Goal: Task Accomplishment & Management: Complete application form

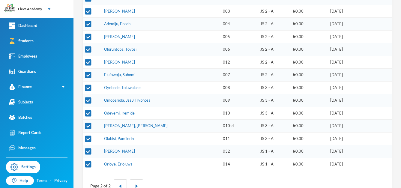
scroll to position [128, 0]
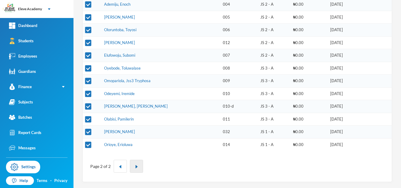
click at [140, 168] on button "button" at bounding box center [136, 166] width 13 height 13
click at [118, 165] on button "button" at bounding box center [120, 166] width 13 height 13
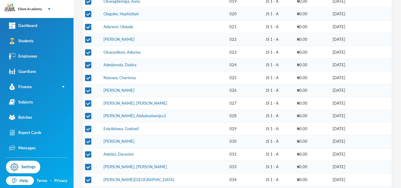
scroll to position [0, 0]
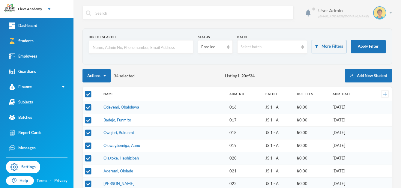
click at [377, 17] on img at bounding box center [380, 13] width 12 height 12
click at [373, 44] on button "Logout" at bounding box center [371, 43] width 27 height 9
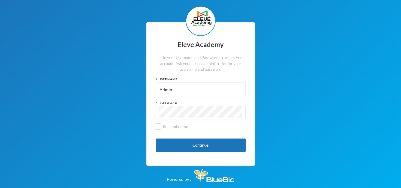
click at [186, 92] on input "Admin" at bounding box center [200, 90] width 83 height 14
type input "A"
type input "027"
click at [184, 141] on button "Continue" at bounding box center [201, 146] width 90 height 14
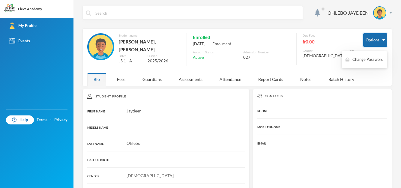
click at [371, 46] on button "Options" at bounding box center [376, 40] width 24 height 14
click at [266, 59] on div "027" at bounding box center [266, 58] width 47 height 6
click at [125, 78] on div "Fees" at bounding box center [121, 79] width 21 height 13
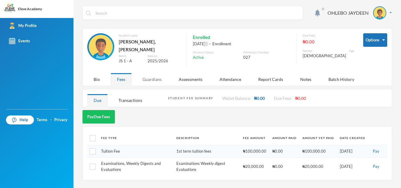
click at [150, 79] on div "Guardians" at bounding box center [152, 79] width 32 height 13
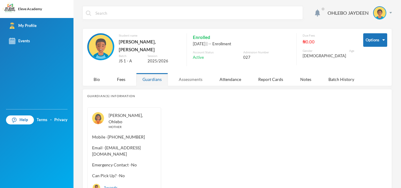
click at [189, 74] on div "Assessments" at bounding box center [191, 79] width 36 height 13
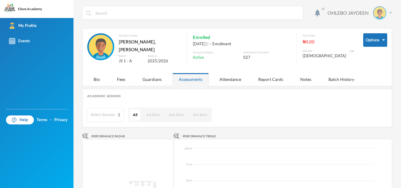
click at [387, 14] on div "OHLEBO JAYDEEN" at bounding box center [357, 12] width 69 height 13
click at [378, 42] on button "Logout" at bounding box center [371, 43] width 27 height 9
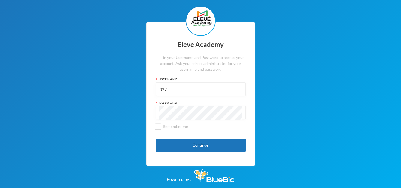
click at [217, 90] on input "027" at bounding box center [200, 90] width 83 height 14
click at [207, 90] on input "027" at bounding box center [200, 90] width 83 height 14
type input "Admin"
click at [193, 141] on button "Continue" at bounding box center [201, 146] width 90 height 14
click at [157, 129] on input "Remember me" at bounding box center [158, 127] width 6 height 6
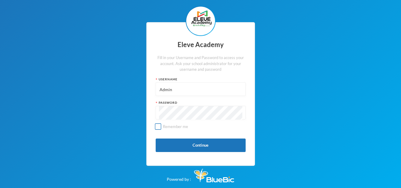
checkbox input "true"
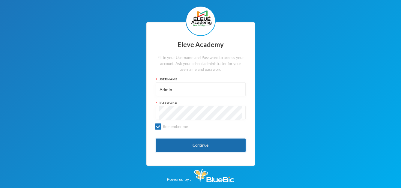
click at [172, 140] on button "Continue" at bounding box center [201, 146] width 90 height 14
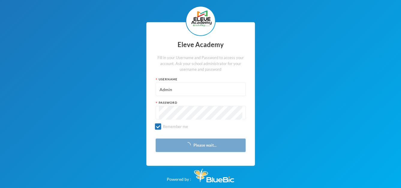
click at [172, 140] on button "Please wait..." at bounding box center [201, 146] width 90 height 14
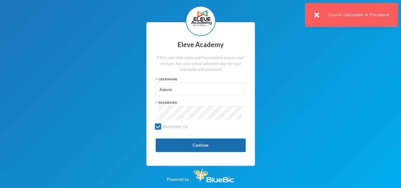
click at [189, 140] on button "Continue" at bounding box center [201, 146] width 90 height 14
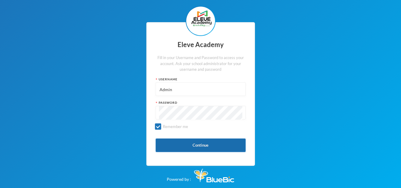
click at [195, 144] on button "Continue" at bounding box center [201, 146] width 90 height 14
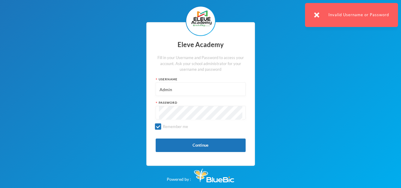
click at [164, 88] on input "Admin" at bounding box center [200, 90] width 83 height 14
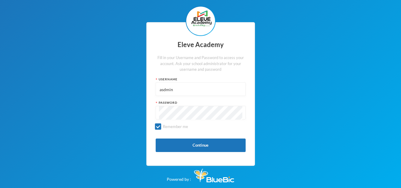
click at [175, 90] on input "asdmin" at bounding box center [200, 90] width 83 height 14
type input "a"
click at [187, 141] on button "Continue" at bounding box center [201, 146] width 90 height 14
click at [205, 146] on button "Continue" at bounding box center [201, 146] width 90 height 14
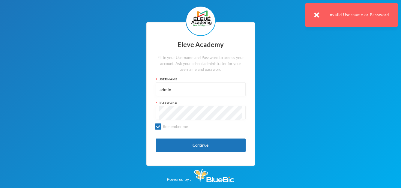
click at [163, 89] on input "admin" at bounding box center [200, 90] width 83 height 14
click at [161, 90] on input "admin" at bounding box center [200, 90] width 83 height 14
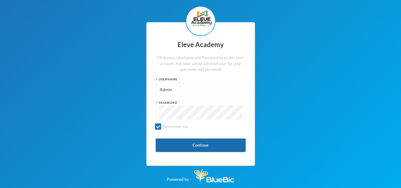
click at [177, 145] on button "Continue" at bounding box center [201, 146] width 90 height 14
click at [209, 140] on button "Continue" at bounding box center [201, 146] width 90 height 14
click at [194, 146] on button "Continue" at bounding box center [201, 146] width 90 height 14
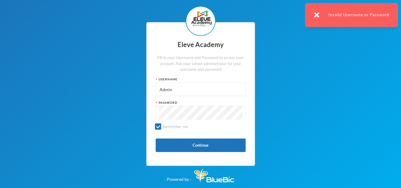
click at [162, 91] on input "Admin" at bounding box center [200, 90] width 83 height 14
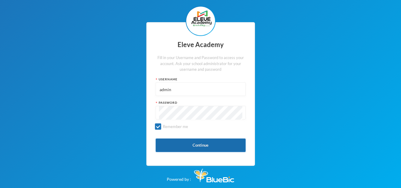
click at [206, 145] on button "Continue" at bounding box center [201, 146] width 90 height 14
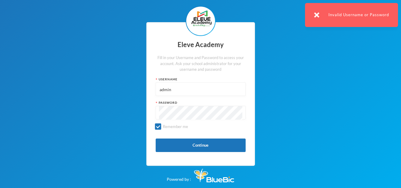
click at [162, 87] on input "admin" at bounding box center [200, 90] width 83 height 14
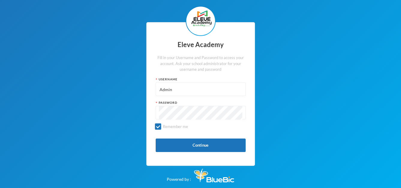
type input "Admin"
click at [198, 147] on button "Continue" at bounding box center [201, 146] width 90 height 14
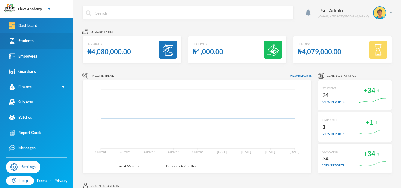
click at [45, 44] on link "Students" at bounding box center [37, 40] width 74 height 15
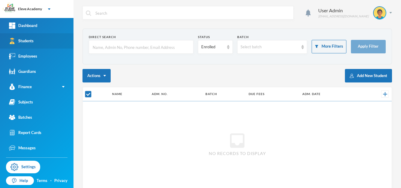
click at [45, 44] on link "Students" at bounding box center [37, 40] width 74 height 15
checkbox input "false"
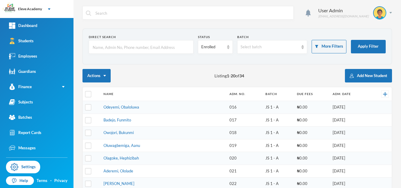
click at [179, 45] on input "text" at bounding box center [141, 48] width 98 height 14
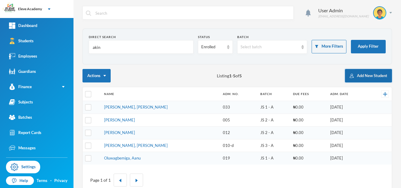
type input "akin"
click at [370, 72] on button "Add New Student" at bounding box center [368, 76] width 47 height 14
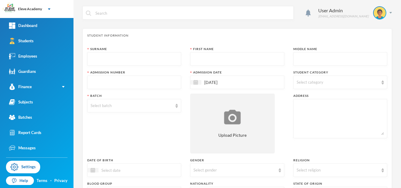
click at [167, 58] on input "text" at bounding box center [134, 60] width 87 height 14
type input "A"
type input "Akinbobola"
click at [228, 56] on input "text" at bounding box center [237, 60] width 87 height 14
type input "Godswill"
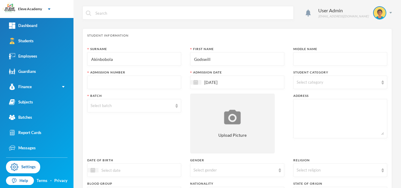
click at [318, 55] on input "text" at bounding box center [340, 60] width 87 height 14
click at [221, 65] on input "Godswill" at bounding box center [237, 60] width 87 height 14
click at [208, 57] on input "Godswill" at bounding box center [237, 60] width 87 height 14
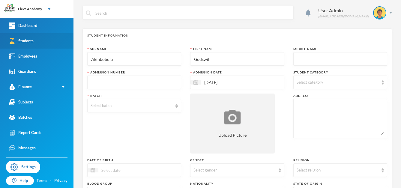
click at [24, 44] on link "Students" at bounding box center [37, 40] width 74 height 15
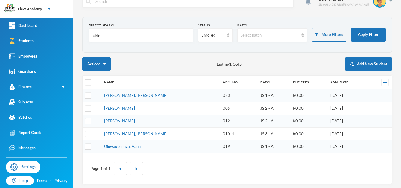
scroll to position [14, 0]
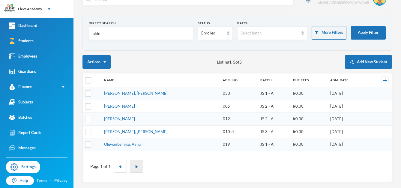
click at [138, 165] on button "button" at bounding box center [136, 166] width 13 height 13
click at [130, 35] on input "akin" at bounding box center [141, 34] width 98 height 14
type input "a"
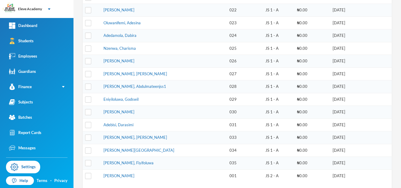
scroll to position [198, 0]
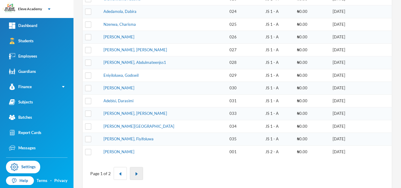
click at [140, 173] on button "button" at bounding box center [136, 173] width 13 height 13
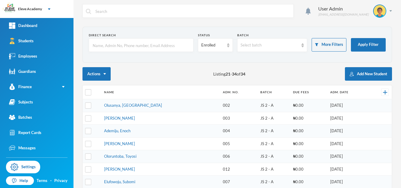
scroll to position [0, 0]
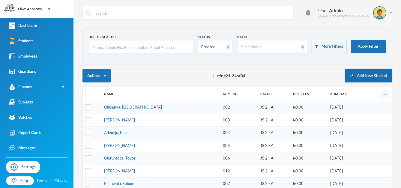
click at [360, 75] on button "Add New Student" at bounding box center [368, 76] width 47 height 14
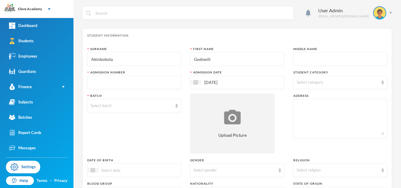
click at [165, 78] on input "text" at bounding box center [134, 83] width 87 height 14
click at [38, 43] on link "Students" at bounding box center [37, 40] width 74 height 15
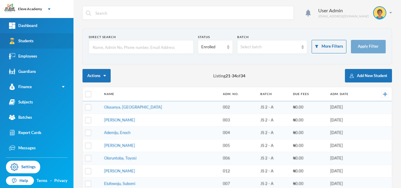
click at [38, 43] on link "Students" at bounding box center [37, 40] width 74 height 15
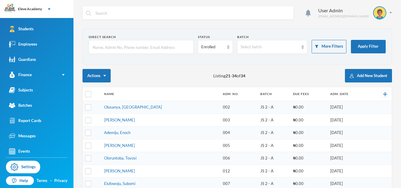
scroll to position [14, 0]
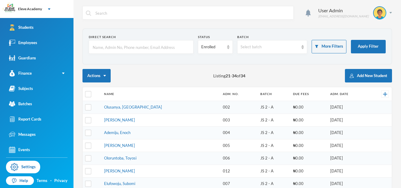
click at [235, 116] on td "003" at bounding box center [238, 120] width 37 height 13
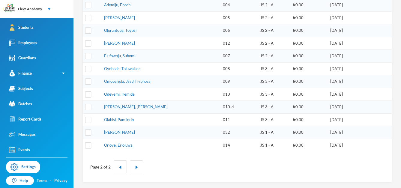
scroll to position [128, 0]
click at [137, 165] on button "button" at bounding box center [136, 166] width 13 height 13
click at [122, 168] on button "button" at bounding box center [120, 166] width 13 height 13
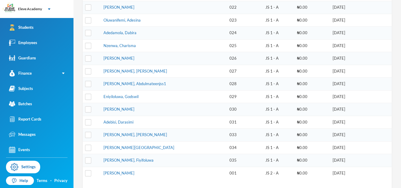
scroll to position [12, 0]
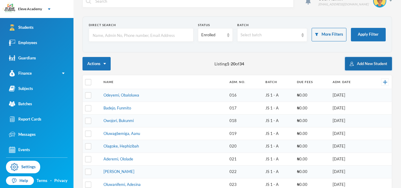
click at [355, 64] on button "Add New Student" at bounding box center [368, 64] width 47 height 14
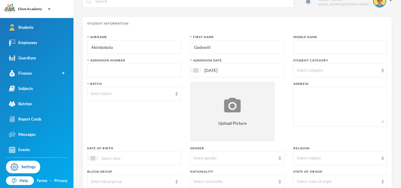
click at [150, 71] on input "text" at bounding box center [134, 71] width 87 height 14
type input "036"
click at [314, 72] on span "Select category" at bounding box center [310, 70] width 27 height 5
click at [176, 94] on img at bounding box center [177, 94] width 2 height 4
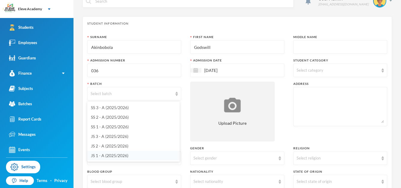
click at [129, 156] on li "JS 1 - A (2025/2026)" at bounding box center [133, 156] width 92 height 10
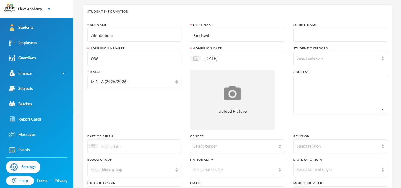
scroll to position [23, 0]
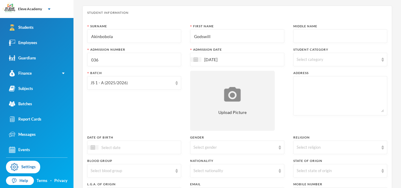
click at [372, 87] on textarea at bounding box center [340, 96] width 87 height 33
paste textarea "Hs A11, Rd.9A, SSQ, OAU, [GEOGRAPHIC_DATA]."
type textarea "Hs A11, Rd.9A, SSQ, OAU, [GEOGRAPHIC_DATA]."
click at [148, 121] on div "Batch JS 1 - A (2025/2026)" at bounding box center [134, 101] width 94 height 60
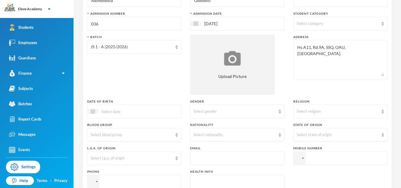
scroll to position [71, 0]
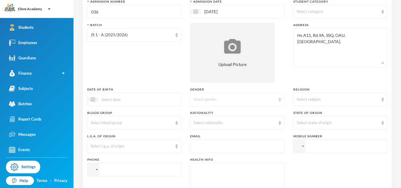
click at [265, 97] on div "Select gender" at bounding box center [235, 100] width 82 height 6
click at [252, 113] on li "[DEMOGRAPHIC_DATA]" at bounding box center [235, 114] width 92 height 10
click at [279, 124] on img at bounding box center [280, 123] width 2 height 4
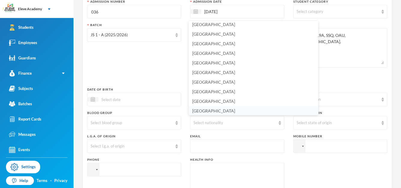
scroll to position [1444, 0]
click at [247, 110] on li "[GEOGRAPHIC_DATA]" at bounding box center [254, 111] width 130 height 10
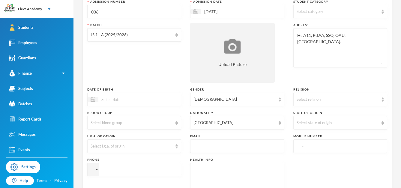
click at [299, 146] on div at bounding box center [299, 146] width 11 height 13
click at [308, 175] on span "[GEOGRAPHIC_DATA]" at bounding box center [326, 174] width 47 height 5
type input "+234"
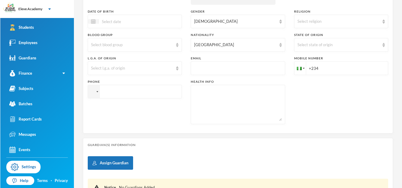
scroll to position [149, 0]
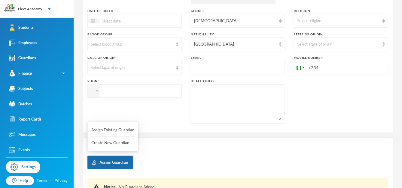
click at [120, 162] on button "Assign Guardian" at bounding box center [109, 163] width 45 height 14
click at [116, 146] on button "Create New Guardian" at bounding box center [113, 143] width 44 height 11
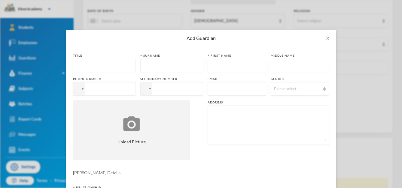
click at [113, 72] on input "text" at bounding box center [104, 66] width 56 height 14
type input "Prof/Mrs"
click at [186, 69] on input "text" at bounding box center [171, 66] width 56 height 14
type input "Akinbobola"
click at [228, 67] on input "text" at bounding box center [237, 66] width 52 height 14
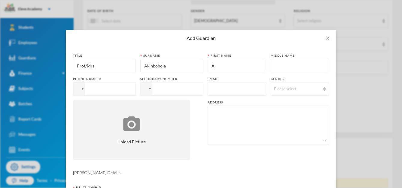
type input "A"
click at [116, 94] on input "tel" at bounding box center [104, 89] width 63 height 14
click at [78, 92] on div at bounding box center [78, 89] width 11 height 13
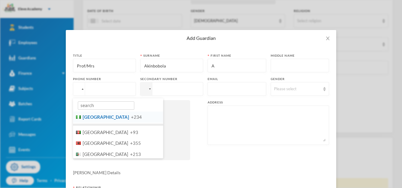
click at [86, 120] on li "Nigeria +234" at bounding box center [118, 117] width 90 height 11
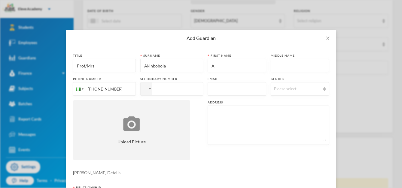
type input "[PHONE_NUMBER]"
click at [222, 124] on textarea at bounding box center [268, 125] width 115 height 33
paste textarea "Hs A11, Rd.9A, SSQ, OAU, [GEOGRAPHIC_DATA]."
click at [309, 125] on textarea "Hs A11, Rd.9A, SSQ, OAU, [GEOGRAPHIC_DATA]." at bounding box center [268, 125] width 115 height 33
click at [305, 123] on textarea "Hs A11, Rd.9A, SSQ, OAU, [GEOGRAPHIC_DATA]." at bounding box center [268, 125] width 115 height 33
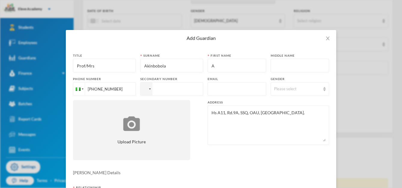
click at [281, 110] on textarea "Hs A11, Rd.9A, SSQ, OAU, [GEOGRAPHIC_DATA]." at bounding box center [268, 125] width 115 height 33
click at [254, 114] on textarea "Hs A11, Rd.9A, SSQ, OAU, [GEOGRAPHIC_DATA]." at bounding box center [268, 125] width 115 height 33
type textarea "Hs A11, Rd.9A, SSQ, OAU, [GEOGRAPHIC_DATA]."
click at [200, 149] on div "Title Prof/Mrs [PERSON_NAME] [PERSON_NAME] First name A Middle name Phone numbe…" at bounding box center [201, 108] width 256 height 111
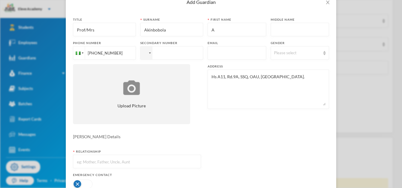
scroll to position [48, 0]
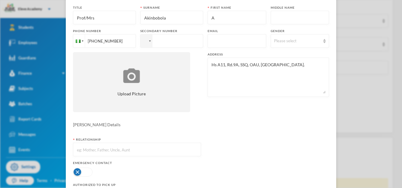
click at [141, 146] on input "text" at bounding box center [136, 150] width 121 height 14
click at [186, 156] on input "Father and Mother" at bounding box center [136, 150] width 121 height 14
type input "Father and Mother"
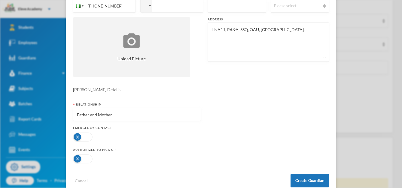
scroll to position [84, 0]
click at [304, 180] on button "Create Guardian" at bounding box center [309, 181] width 38 height 14
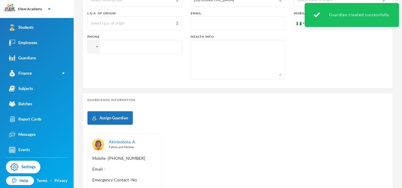
scroll to position [258, 0]
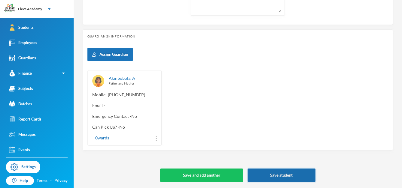
click at [283, 172] on button "Save student" at bounding box center [281, 176] width 68 height 14
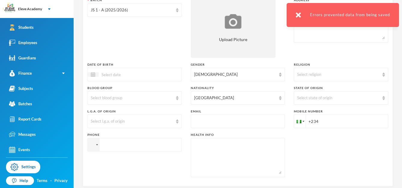
scroll to position [65, 0]
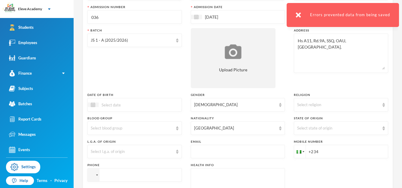
click at [333, 149] on input "+234" at bounding box center [341, 152] width 94 height 14
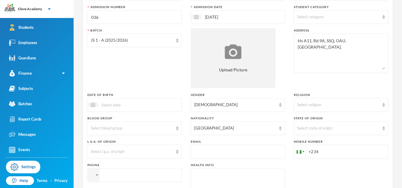
type input "[PHONE_NUMBER]"
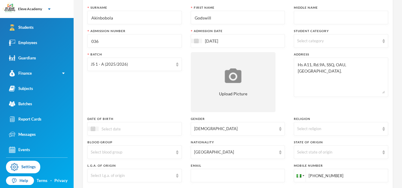
scroll to position [29, 0]
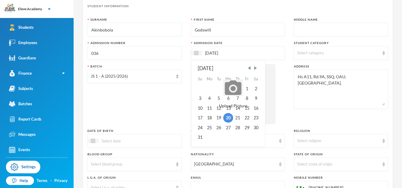
click at [239, 52] on input "[DATE]" at bounding box center [227, 53] width 50 height 7
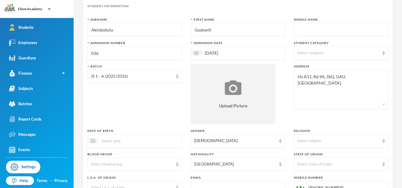
click at [252, 56] on div "[DATE]" at bounding box center [238, 53] width 94 height 14
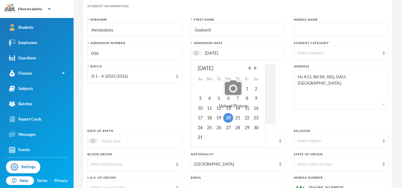
click at [322, 55] on div "Select category" at bounding box center [338, 53] width 82 height 6
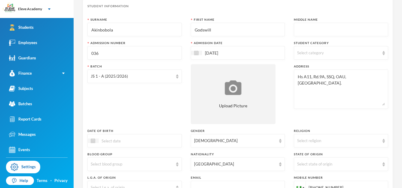
click at [140, 103] on div "Batch JS 1 - A (2025/2026)" at bounding box center [134, 94] width 94 height 60
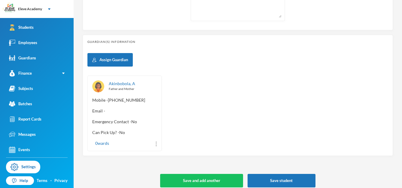
scroll to position [258, 0]
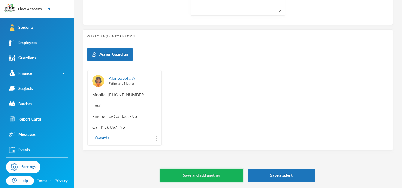
click at [193, 174] on button "Save and add another" at bounding box center [201, 176] width 83 height 14
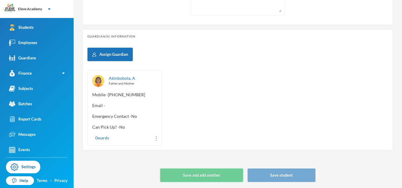
type input "+234"
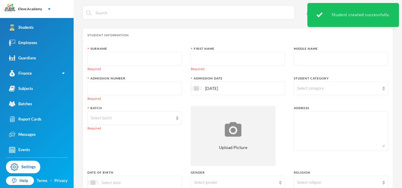
scroll to position [0, 0]
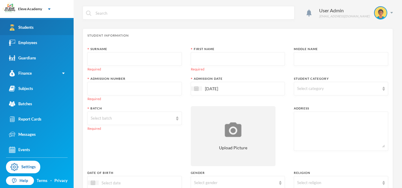
click at [49, 29] on link "Students" at bounding box center [37, 27] width 74 height 15
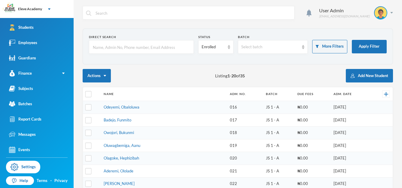
click at [136, 44] on input "text" at bounding box center [141, 48] width 98 height 14
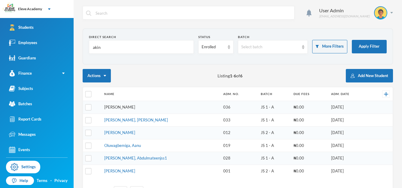
type input "akin"
click at [135, 108] on link "[PERSON_NAME]" at bounding box center [119, 107] width 31 height 5
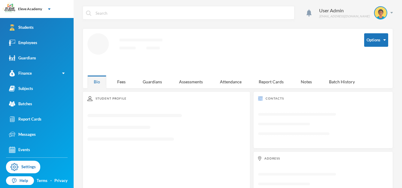
click at [137, 108] on div "Student Profile Loading interface..." at bounding box center [167, 150] width 168 height 117
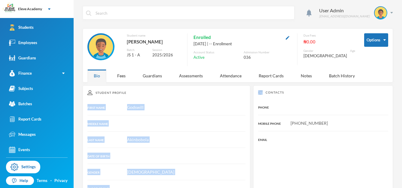
click at [192, 131] on div "Student Profile FIRST NAME [PERSON_NAME] MIDDLE NAME LAST NAME [PERSON_NAME] DA…" at bounding box center [167, 190] width 168 height 208
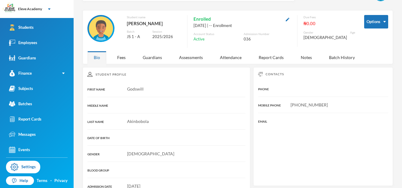
scroll to position [3, 0]
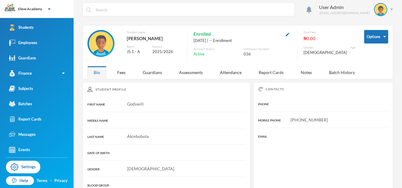
click at [223, 177] on div "Student Profile FIRST NAME [PERSON_NAME] MIDDLE NAME LAST NAME [PERSON_NAME] DA…" at bounding box center [167, 186] width 168 height 208
click at [154, 76] on div "Guardians" at bounding box center [152, 72] width 32 height 13
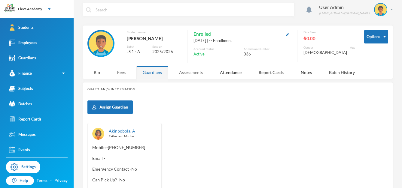
click at [183, 72] on div "Assessments" at bounding box center [191, 72] width 36 height 13
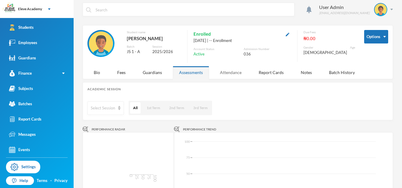
click at [221, 72] on div "Attendance" at bounding box center [230, 72] width 34 height 13
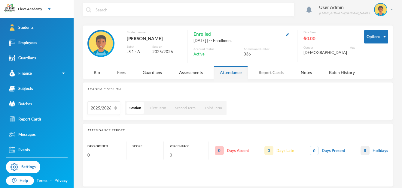
click at [276, 75] on div "Report Cards" at bounding box center [271, 72] width 38 height 13
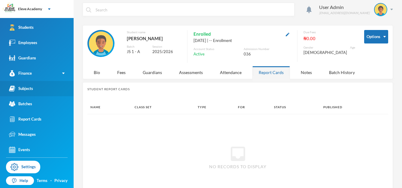
click at [26, 93] on link "Subjects" at bounding box center [37, 88] width 74 height 15
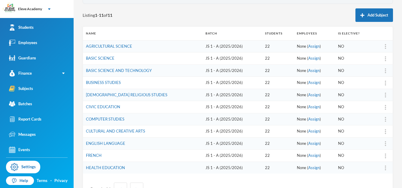
scroll to position [68, 0]
